Goal: Navigation & Orientation: Find specific page/section

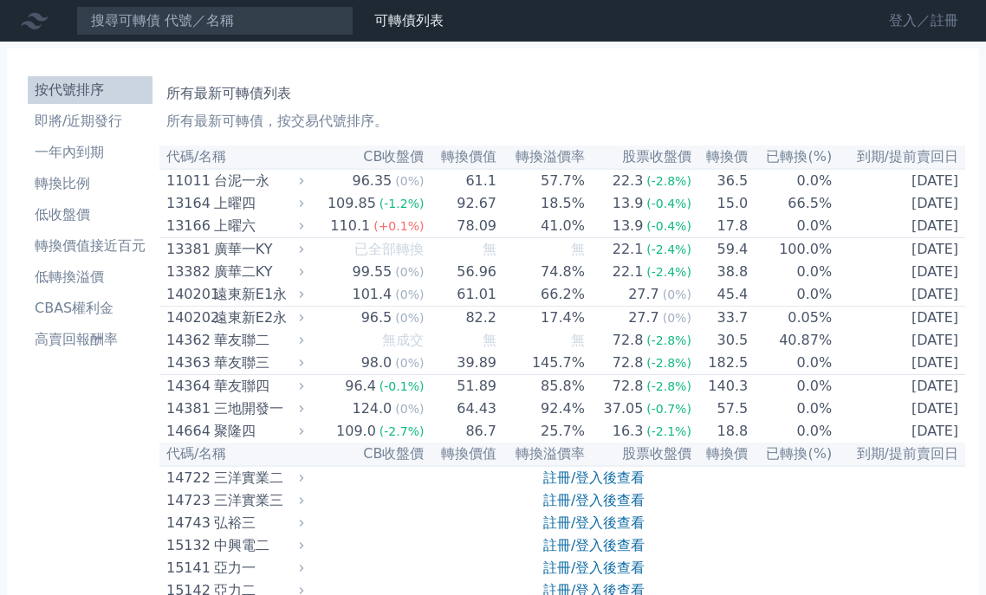
click at [908, 21] on link "登入／註冊" at bounding box center [923, 21] width 97 height 28
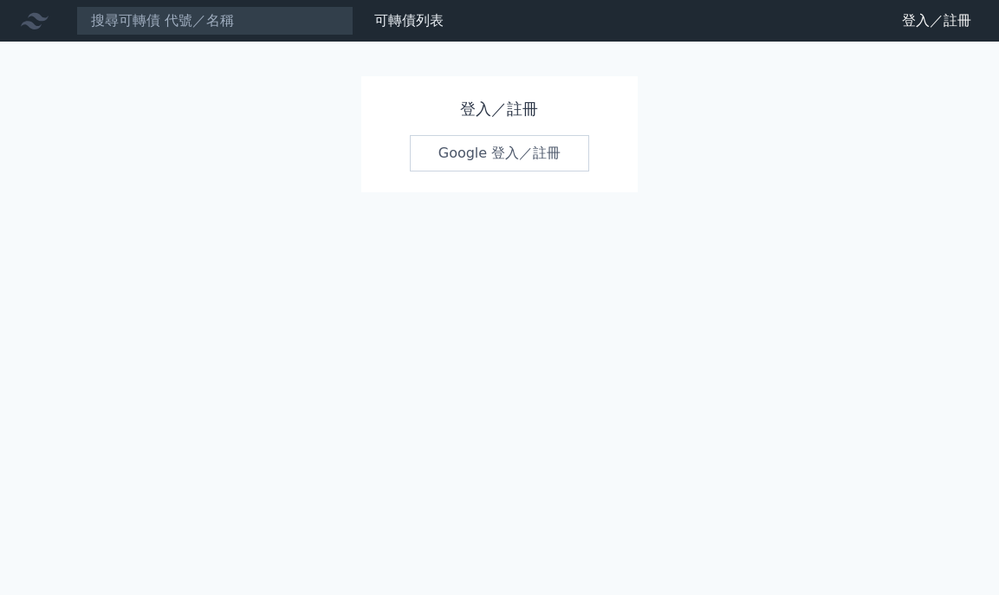
click at [491, 160] on link "Google 登入／註冊" at bounding box center [500, 153] width 180 height 36
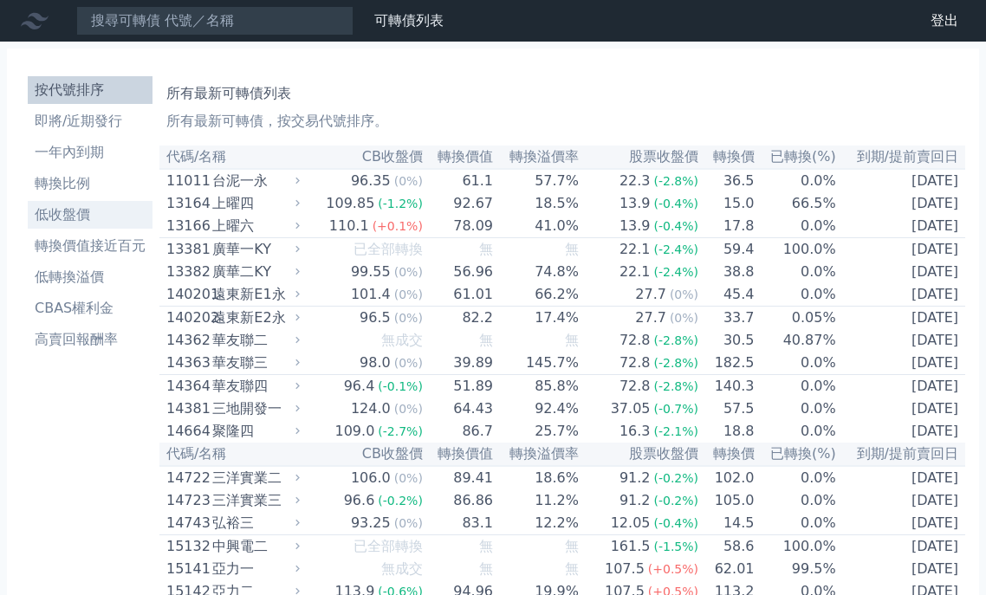
click at [84, 221] on li "低收盤價" at bounding box center [90, 215] width 125 height 21
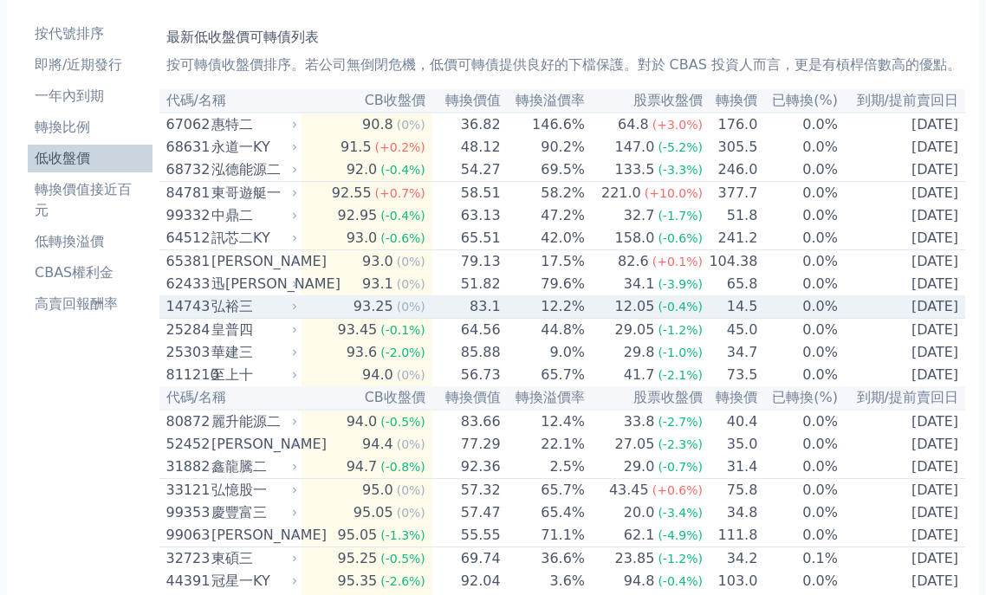
scroll to position [87, 0]
